Goal: Navigation & Orientation: Find specific page/section

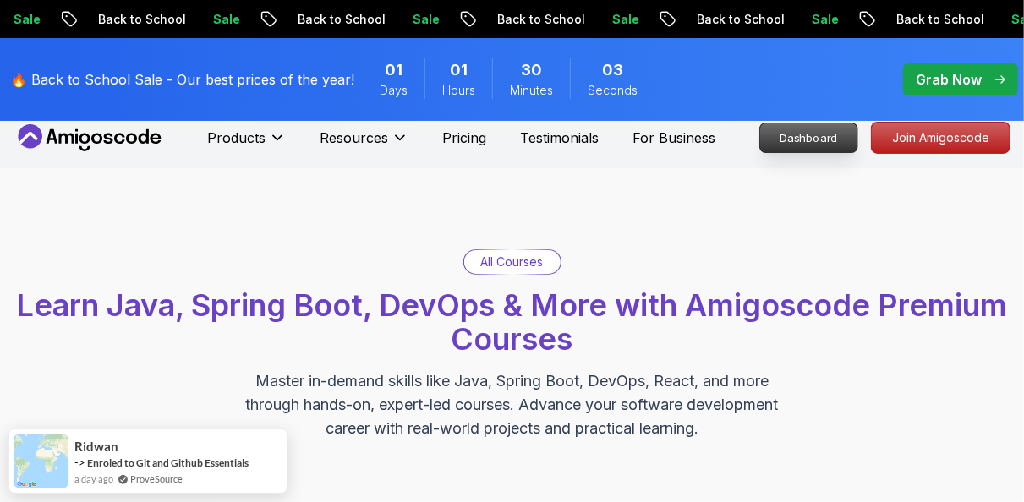
click at [818, 138] on p "Dashboard" at bounding box center [808, 137] width 97 height 29
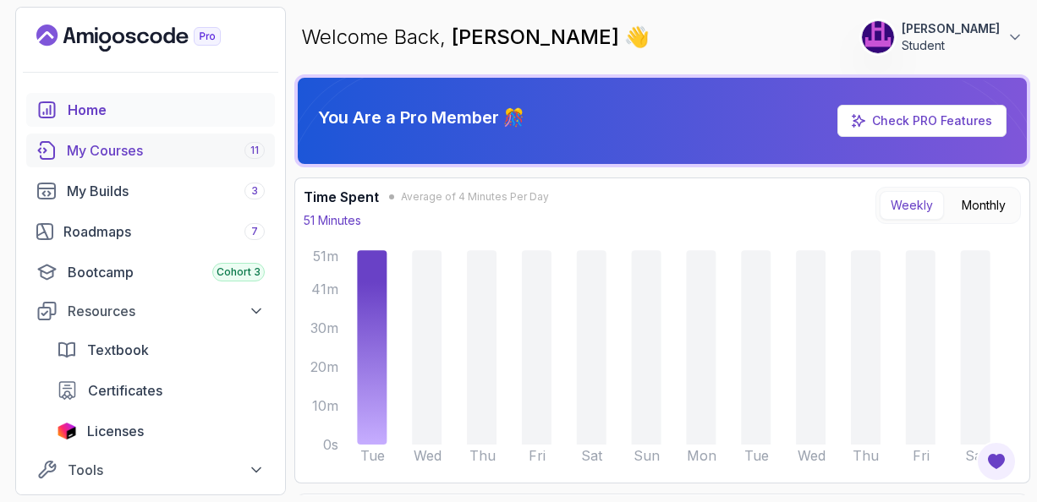
click at [126, 155] on div "My Courses 11" at bounding box center [166, 150] width 198 height 20
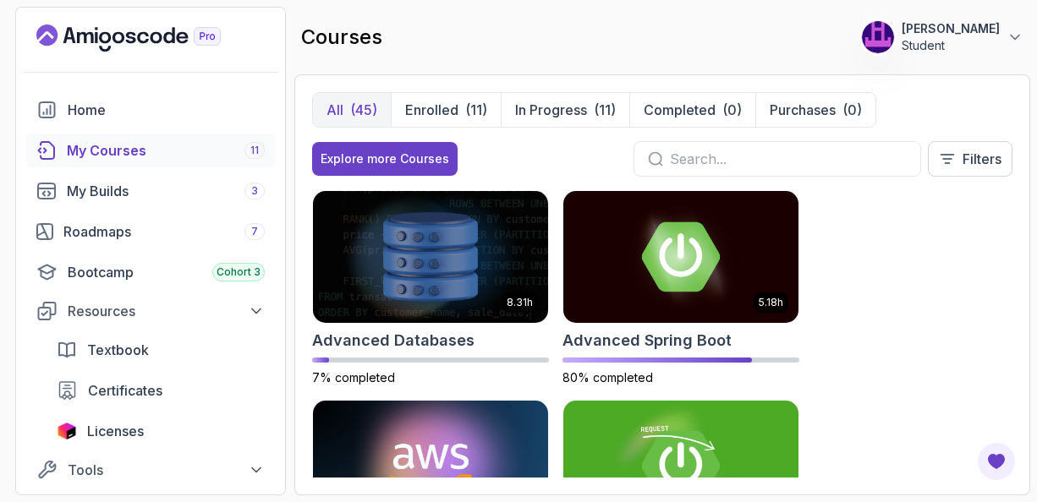
click at [891, 203] on div "8.31h Advanced Databases 7% completed 5.18h Advanced Spring Boot 80% completed …" at bounding box center [662, 334] width 700 height 288
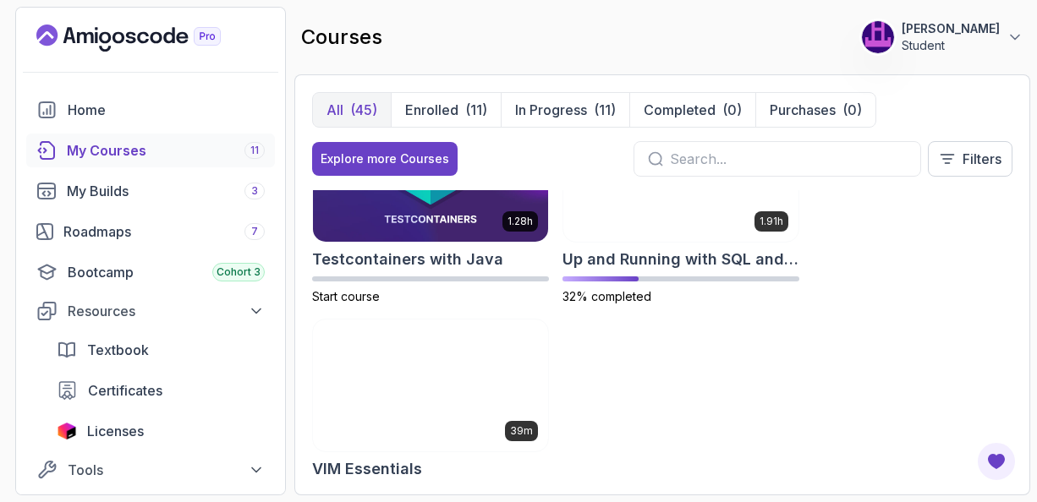
scroll to position [4531, 0]
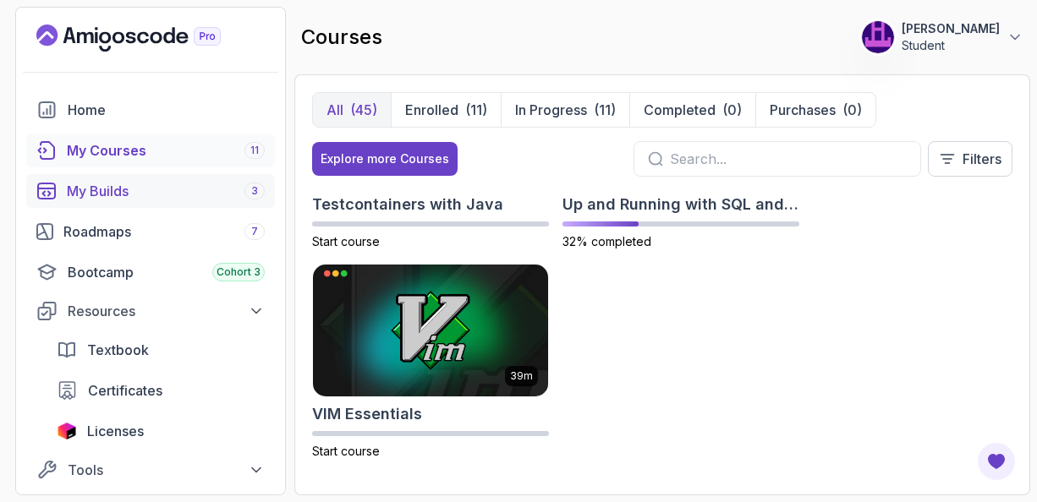
click at [104, 190] on div "My Builds 3" at bounding box center [166, 191] width 198 height 20
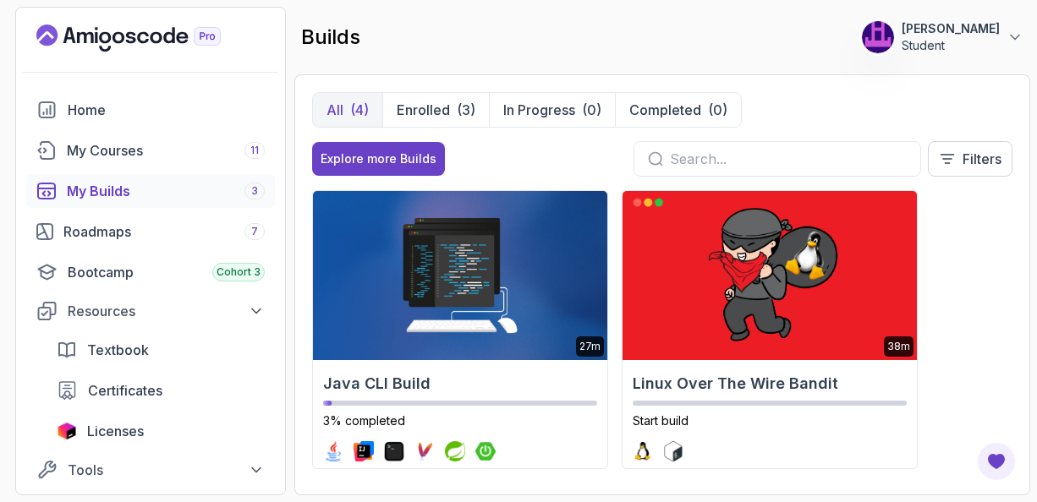
click at [987, 271] on div "27m Java CLI Build 3% completed 38m Linux Over The Wire Bandit Start build 2.1h…" at bounding box center [662, 334] width 700 height 288
click at [124, 233] on div "Roadmaps 7" at bounding box center [163, 232] width 201 height 20
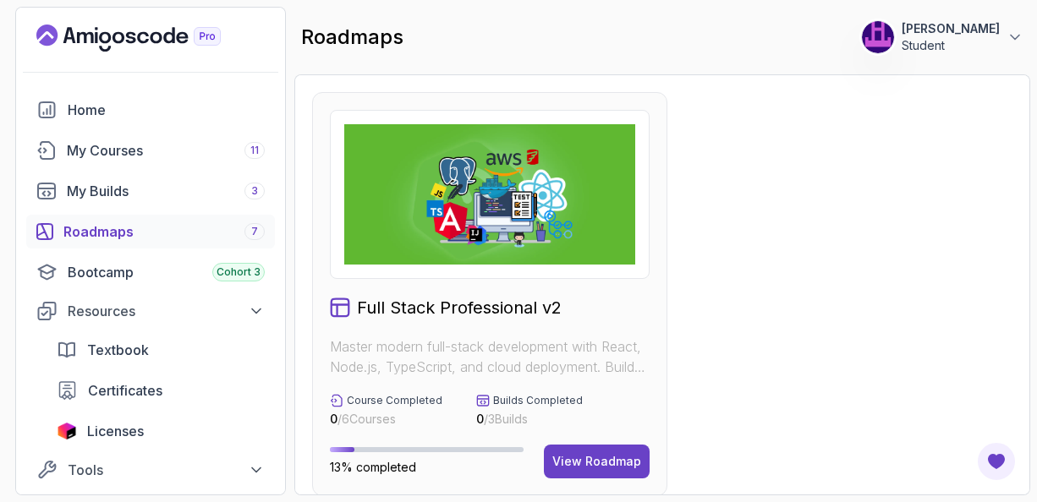
click at [594, 459] on div "View Roadmap" at bounding box center [596, 461] width 89 height 17
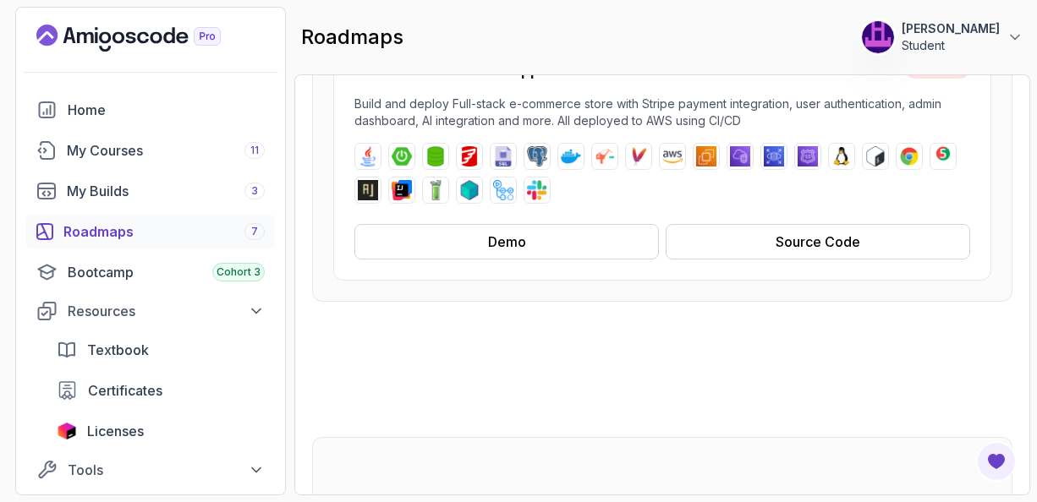
scroll to position [365, 0]
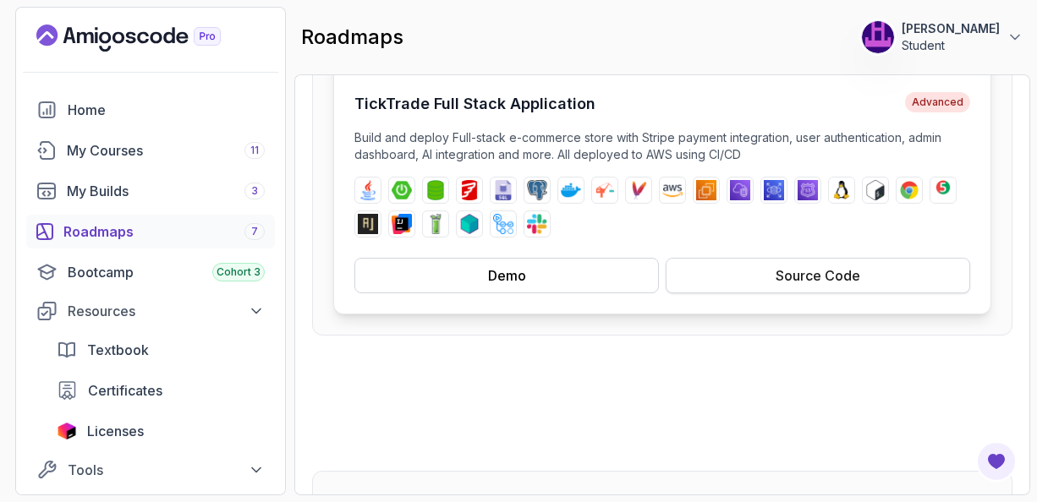
click at [819, 280] on div "Source Code" at bounding box center [818, 276] width 85 height 20
click at [491, 272] on div "Demo" at bounding box center [507, 276] width 38 height 20
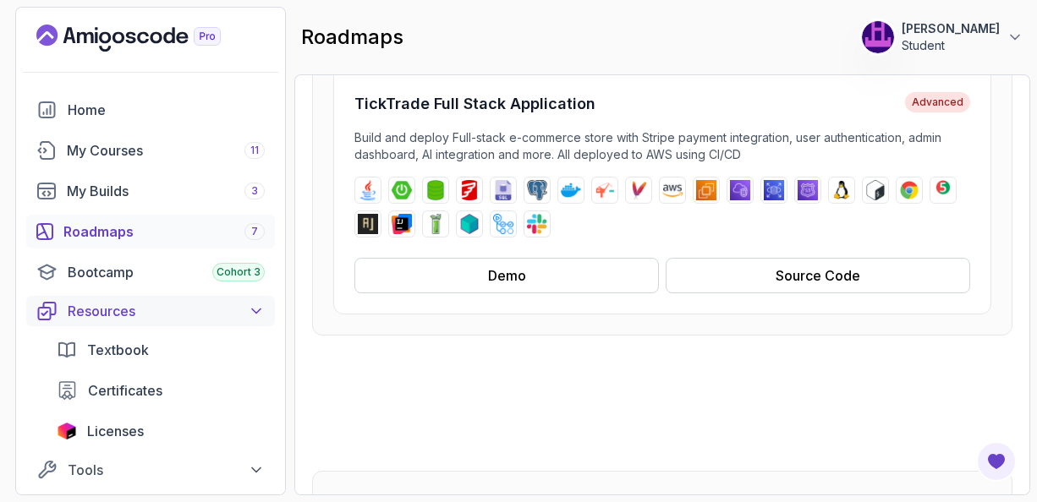
click at [257, 314] on icon at bounding box center [256, 311] width 17 height 17
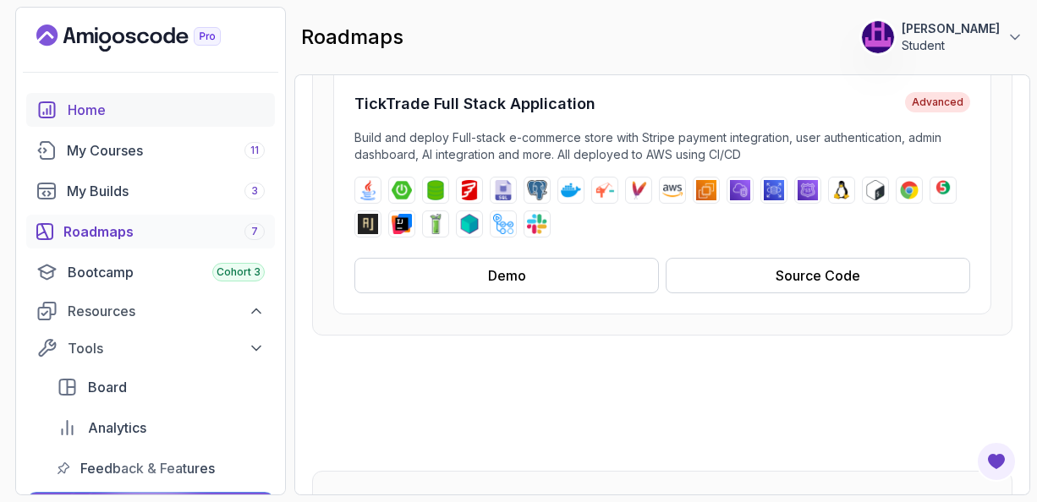
click at [98, 113] on div "Home" at bounding box center [166, 110] width 197 height 20
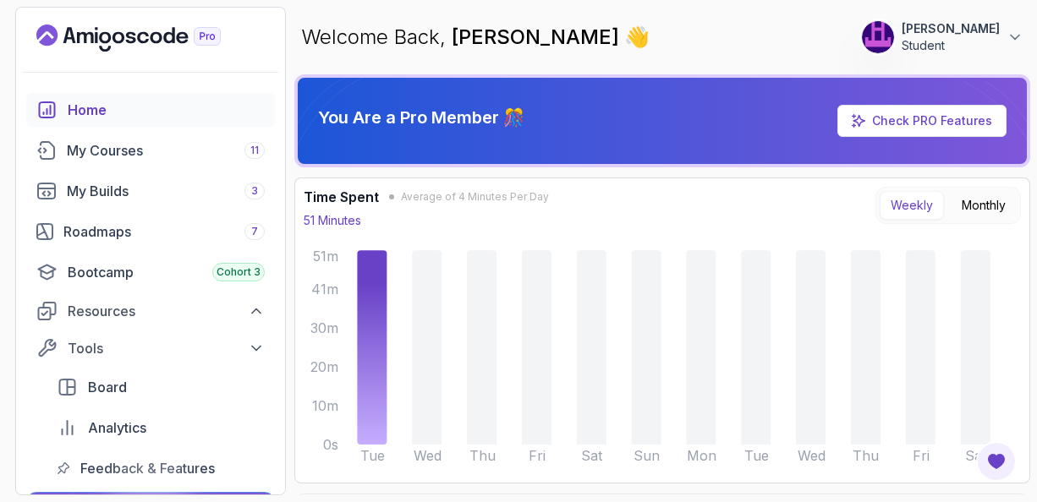
click at [769, 242] on div "Time Spent Average of 4 Minutes Per Day 51 Minutes Weekly Monthly Tue Wed Thu F…" at bounding box center [662, 331] width 717 height 288
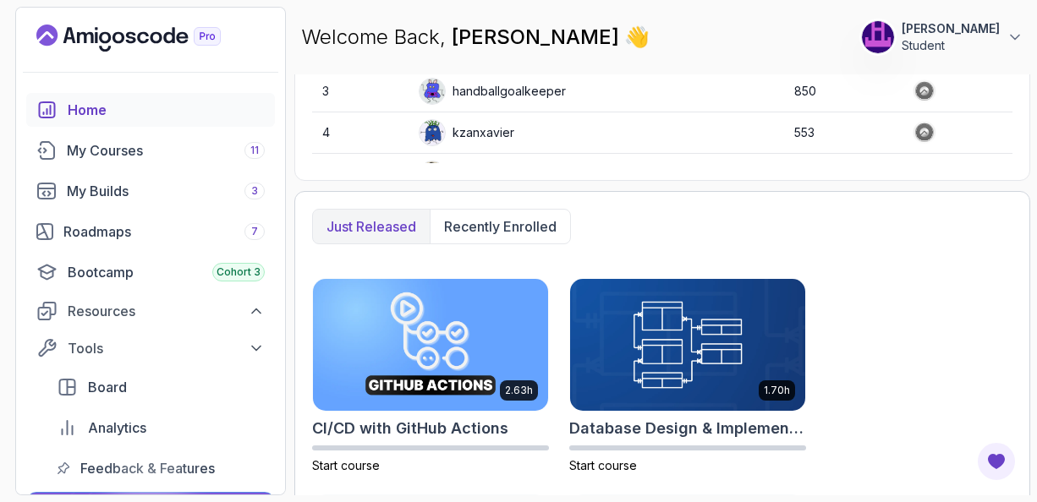
scroll to position [731, 0]
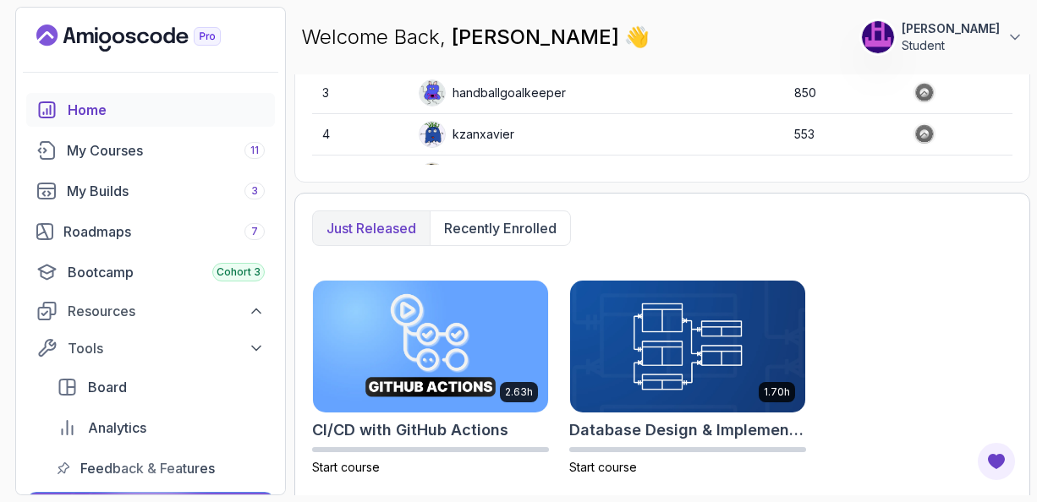
click at [914, 231] on div "Just released Recently enrolled" at bounding box center [662, 229] width 700 height 36
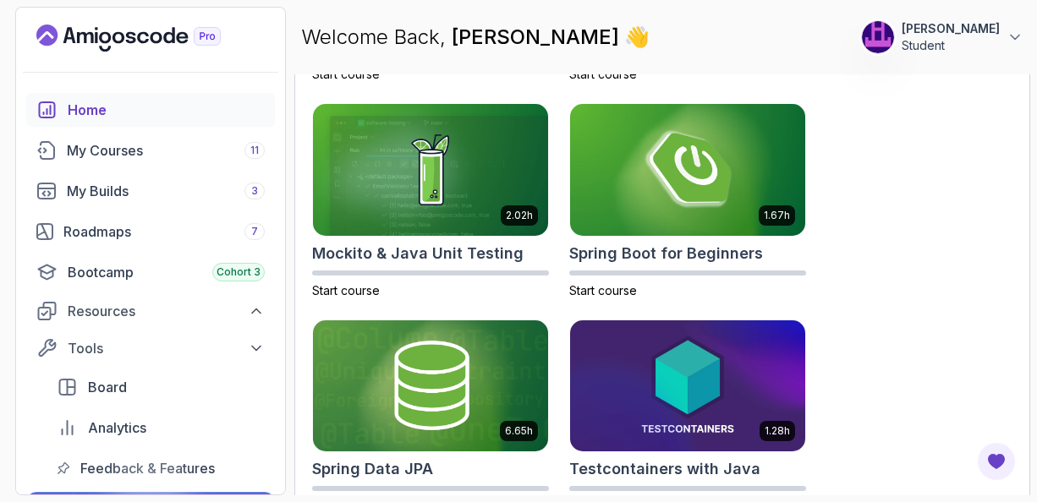
scroll to position [1373, 0]
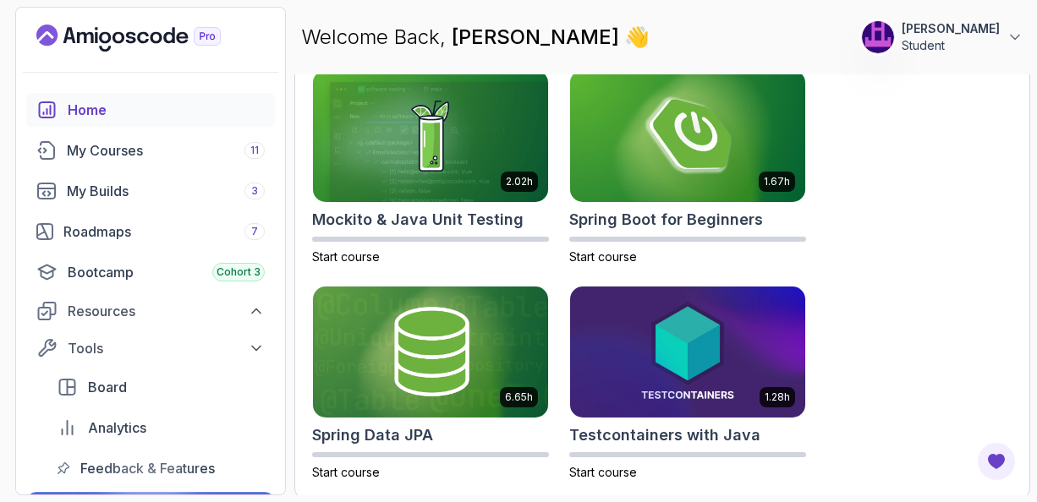
click at [912, 270] on div "2.63h CI/CD with GitHub Actions Start course 1.70h Database Design & Implementa…" at bounding box center [662, 59] width 700 height 844
click at [107, 387] on span "Board" at bounding box center [107, 387] width 39 height 20
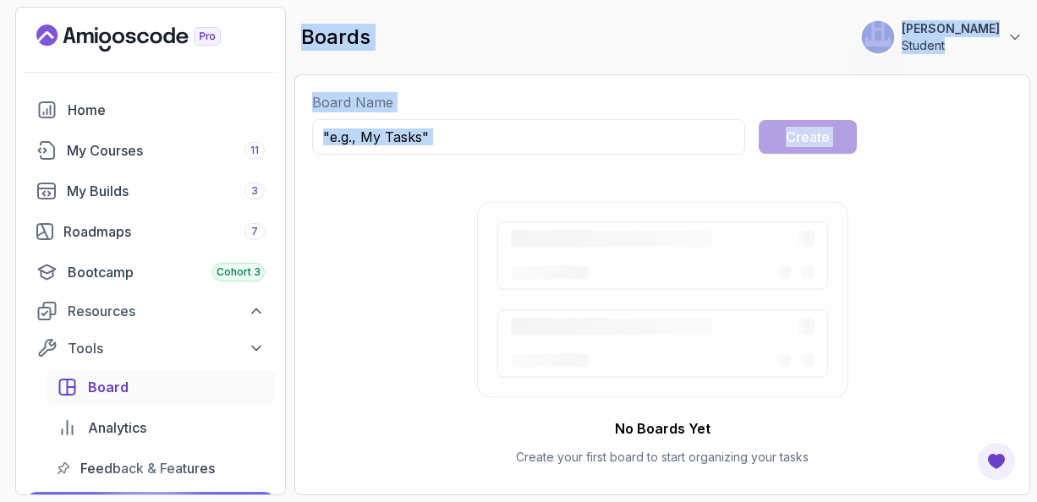
drag, startPoint x: 290, startPoint y: 393, endPoint x: 285, endPoint y: 448, distance: 55.2
click at [285, 448] on section "313 Points [PERSON_NAME] Student Home My Courses 11 My Builds 3 Roadmaps 7 Boot…" at bounding box center [518, 251] width 1037 height 502
click at [312, 282] on div "No Boards Yet Create your first board to start organizing your tasks" at bounding box center [662, 333] width 700 height 289
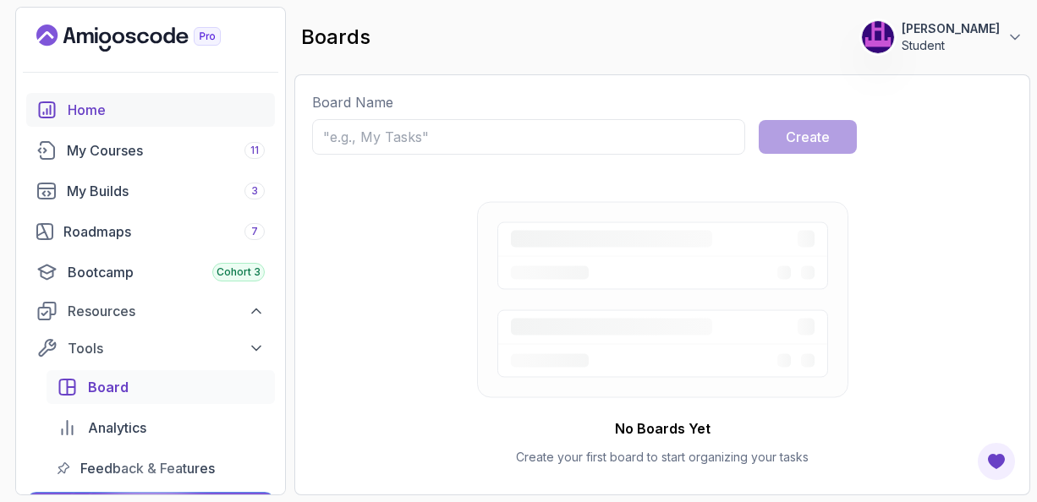
click at [90, 109] on div "Home" at bounding box center [166, 110] width 197 height 20
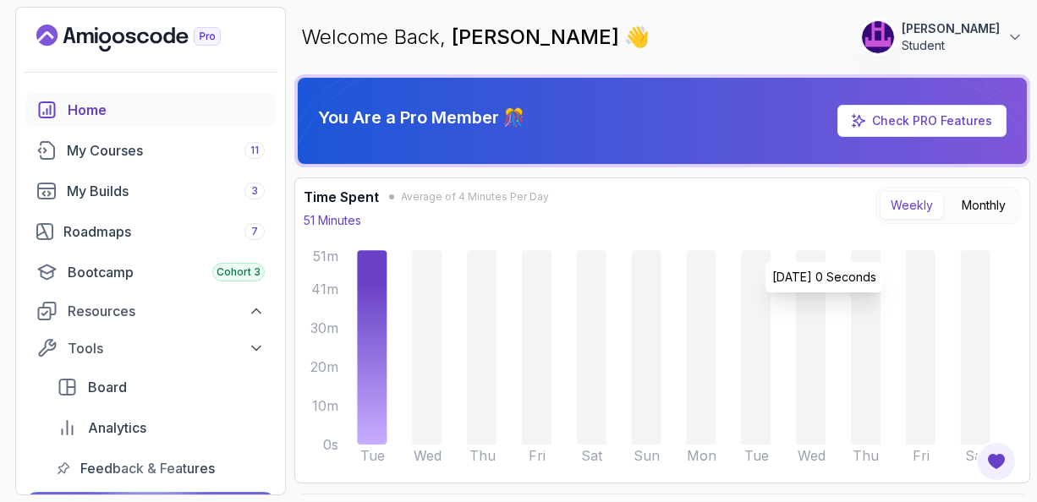
click at [676, 42] on div "Welcome Back, [PERSON_NAME] 👋 313 Points [PERSON_NAME] Student" at bounding box center [662, 37] width 736 height 61
